Goal: Information Seeking & Learning: Check status

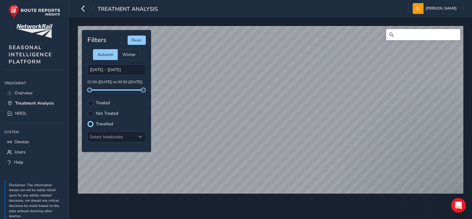
click at [100, 112] on label "Not Treated" at bounding box center [107, 113] width 23 height 4
click at [90, 113] on input "Not Treated" at bounding box center [90, 113] width 0 height 0
click at [99, 126] on div "Travelled" at bounding box center [116, 124] width 58 height 6
click at [93, 122] on div "Travelled" at bounding box center [116, 124] width 58 height 6
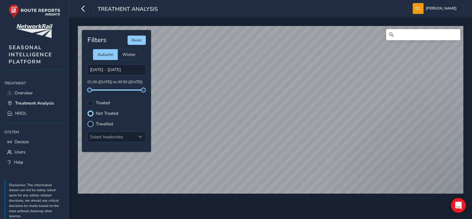
click at [89, 122] on div at bounding box center [90, 124] width 6 height 6
click at [322, 198] on div "© Mapbox © OpenStreetMap Improve this map Filters Reset Autumn Winter [DATE] - …" at bounding box center [270, 117] width 403 height 201
click at [348, 211] on div "© Mapbox © OpenStreetMap Improve this map Filters Reset Autumn Winter [DATE] - …" at bounding box center [270, 117] width 403 height 201
click at [314, 203] on div "© Mapbox © OpenStreetMap Improve this map Filters Reset Autumn Winter [DATE] - …" at bounding box center [270, 117] width 403 height 201
click at [345, 206] on div "© Mapbox © OpenStreetMap Improve this map Filters Reset Autumn Winter [DATE] - …" at bounding box center [270, 117] width 403 height 201
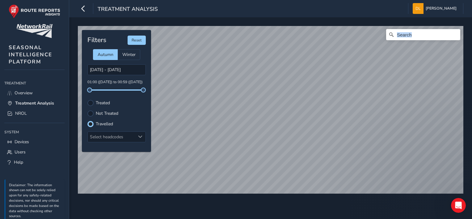
click at [230, 58] on div "© Mapbox © OpenStreetMap Improve this map Filters Reset Autumn Winter [DATE] - …" at bounding box center [270, 117] width 403 height 201
drag, startPoint x: 302, startPoint y: 197, endPoint x: 312, endPoint y: 198, distance: 9.3
click at [313, 195] on div "© Mapbox © OpenStreetMap Improve this map" at bounding box center [271, 110] width 390 height 172
